Goal: Task Accomplishment & Management: Use online tool/utility

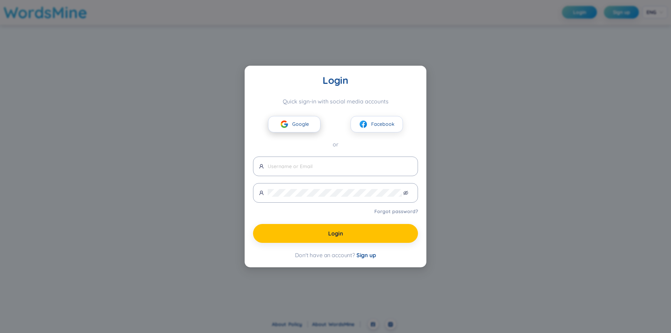
click at [302, 123] on span "Google" at bounding box center [300, 124] width 17 height 8
click at [290, 127] on button "Google" at bounding box center [294, 124] width 52 height 16
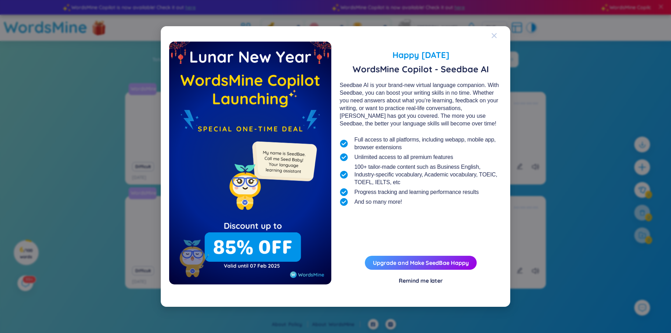
click at [494, 36] on icon "Close" at bounding box center [495, 36] width 6 height 6
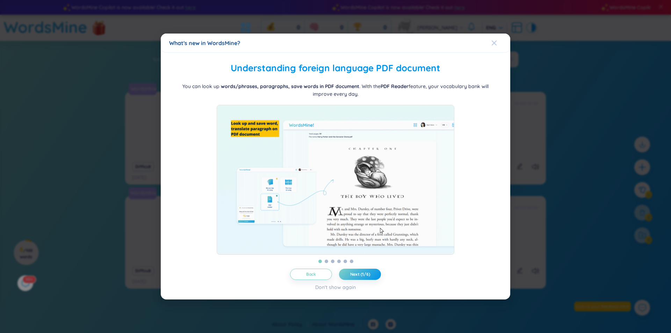
click at [493, 40] on icon "Close" at bounding box center [495, 43] width 6 height 6
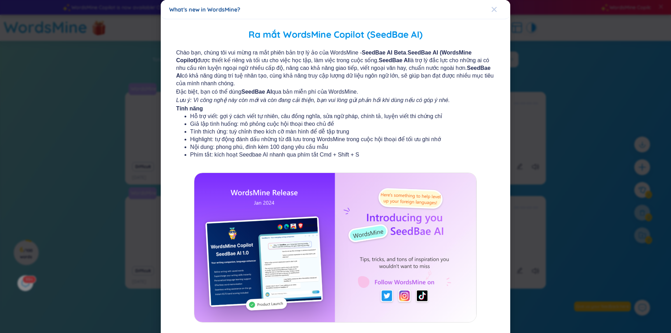
click at [492, 9] on icon "Close" at bounding box center [494, 9] width 5 height 5
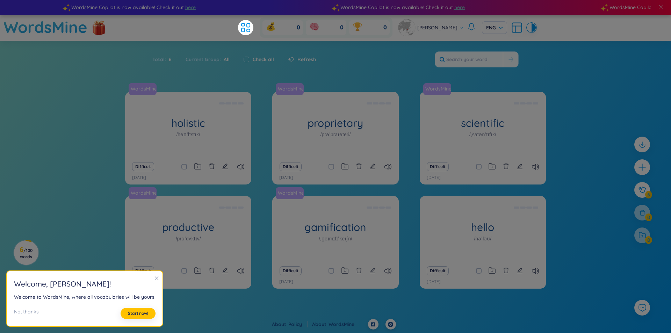
click at [154, 279] on icon "close" at bounding box center [156, 278] width 5 height 5
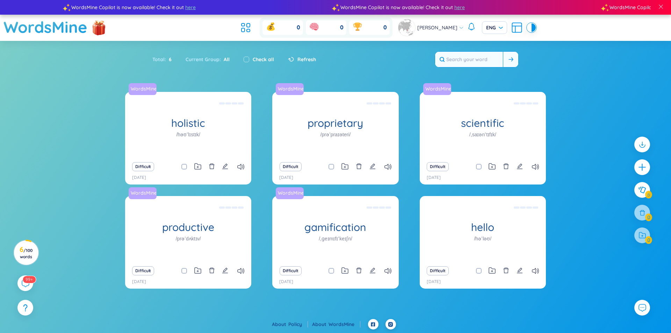
click at [477, 63] on input "text" at bounding box center [469, 59] width 68 height 15
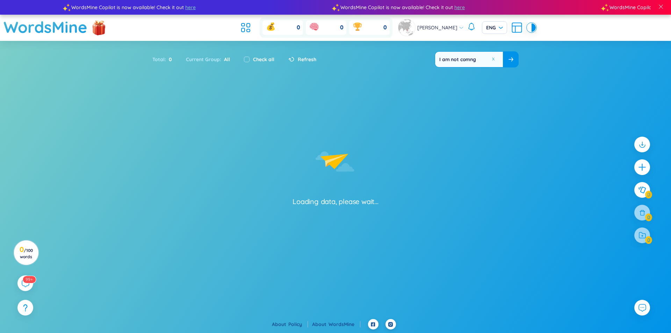
type input "I am not com"
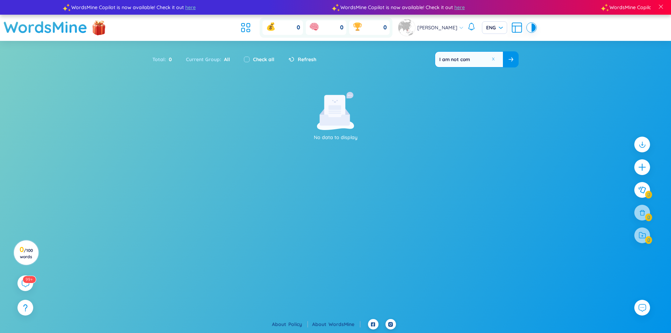
drag, startPoint x: 476, startPoint y: 59, endPoint x: 427, endPoint y: 77, distance: 51.9
click at [428, 76] on div "Total : 0 Current Group : All Check all Refresh I am not com" at bounding box center [335, 63] width 436 height 30
